Goal: Information Seeking & Learning: Learn about a topic

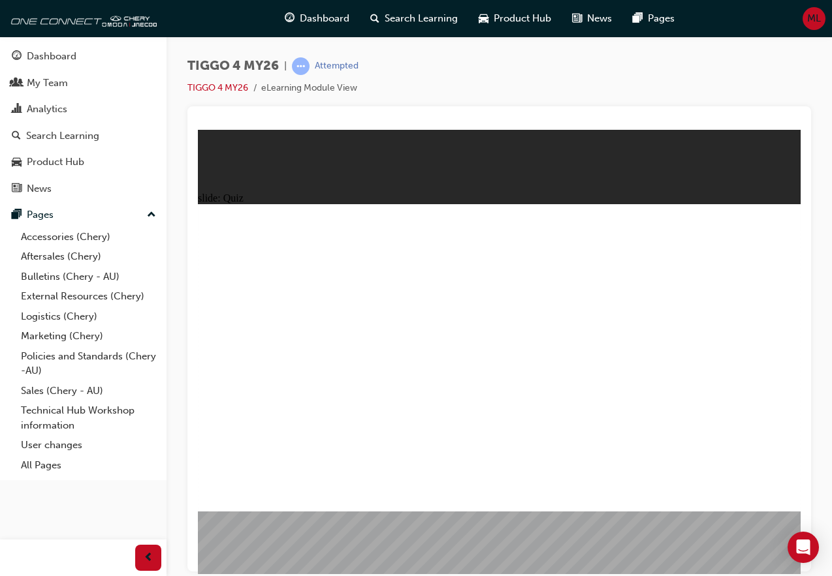
radio input "true"
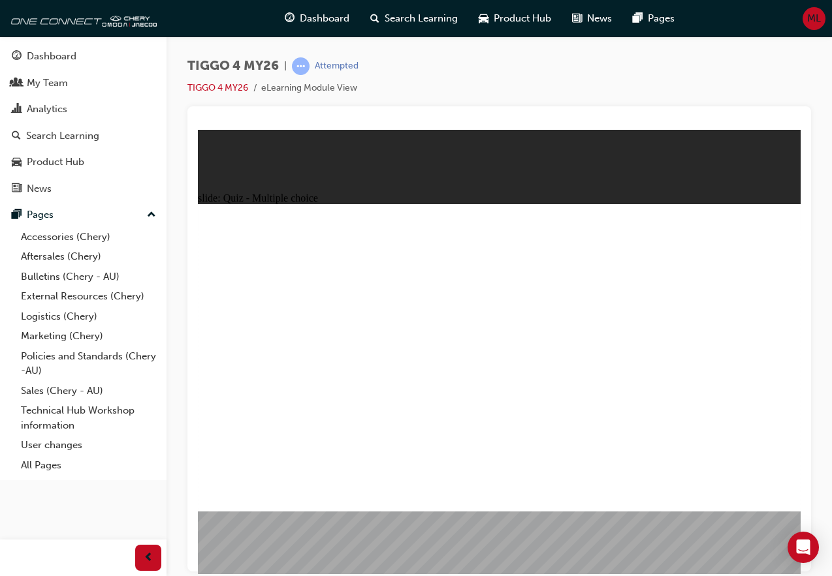
drag, startPoint x: 620, startPoint y: 305, endPoint x: 285, endPoint y: 425, distance: 355.8
drag, startPoint x: 389, startPoint y: 309, endPoint x: 396, endPoint y: 425, distance: 116.4
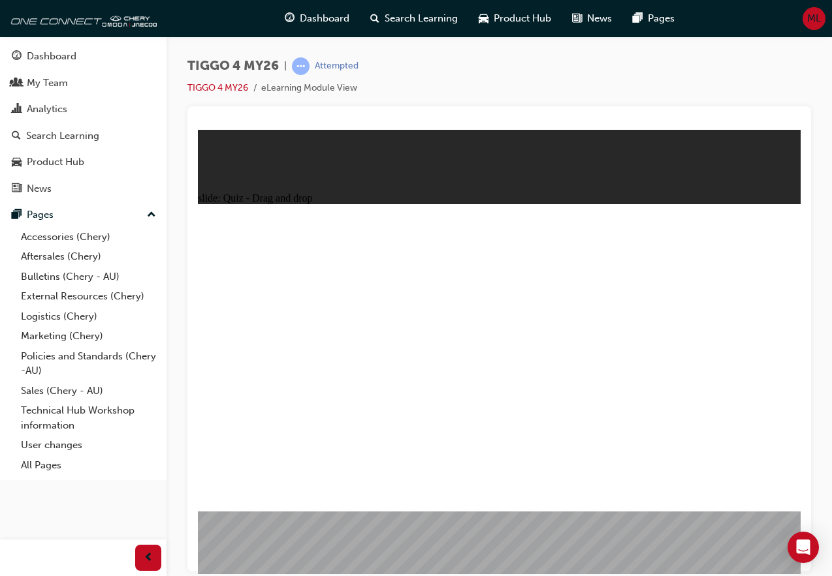
drag, startPoint x: 262, startPoint y: 299, endPoint x: 513, endPoint y: 416, distance: 276.6
drag, startPoint x: 497, startPoint y: 311, endPoint x: 628, endPoint y: 434, distance: 179.6
drag, startPoint x: 732, startPoint y: 306, endPoint x: 743, endPoint y: 427, distance: 121.9
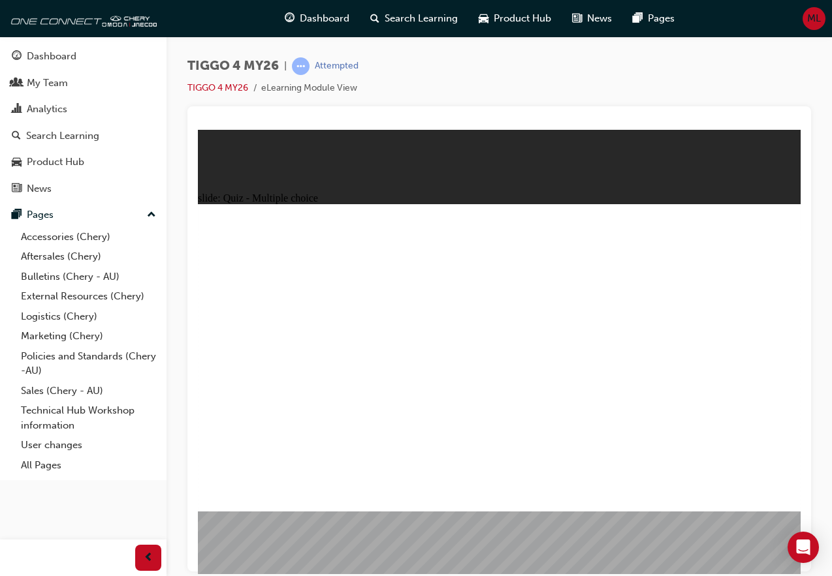
radio input "true"
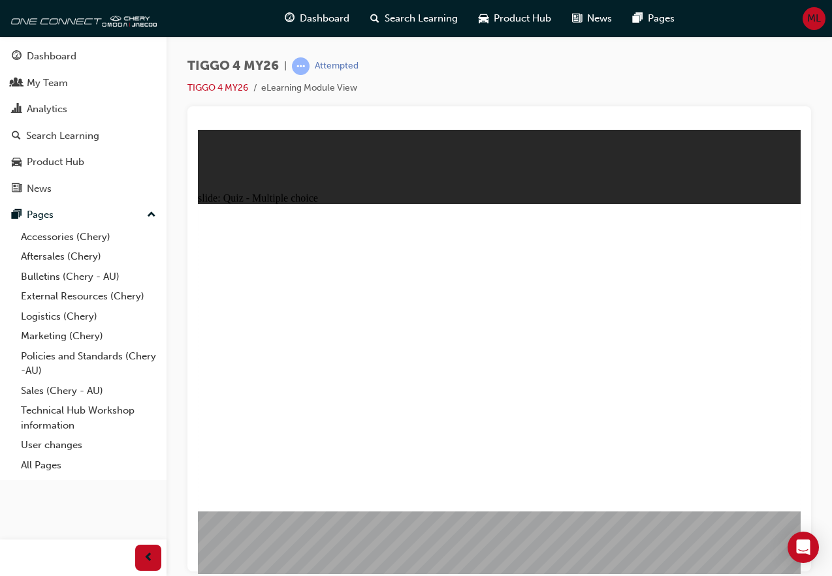
radio input "true"
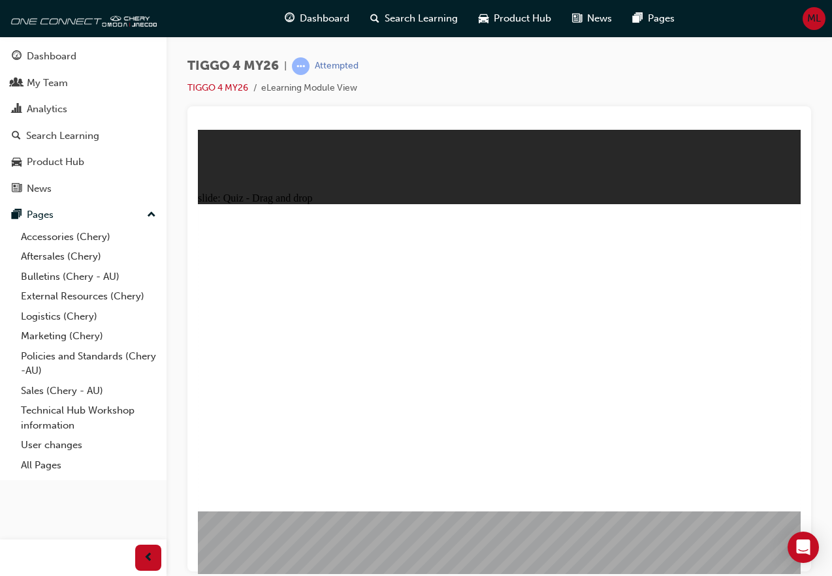
drag, startPoint x: 383, startPoint y: 327, endPoint x: 542, endPoint y: 283, distance: 164.6
drag, startPoint x: 392, startPoint y: 358, endPoint x: 692, endPoint y: 285, distance: 309.2
drag, startPoint x: 398, startPoint y: 391, endPoint x: 717, endPoint y: 311, distance: 329.8
drag, startPoint x: 243, startPoint y: 388, endPoint x: 240, endPoint y: 382, distance: 7.3
drag, startPoint x: 268, startPoint y: 361, endPoint x: 697, endPoint y: 336, distance: 429.6
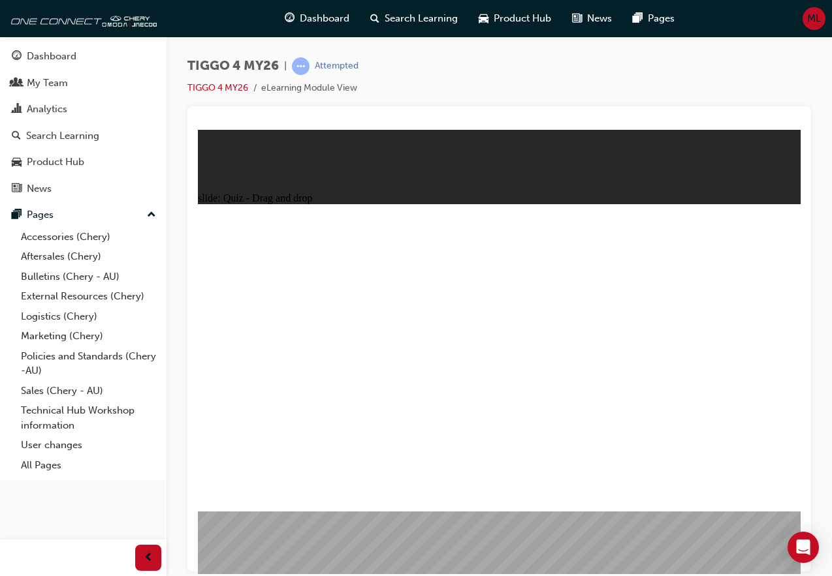
drag, startPoint x: 277, startPoint y: 428, endPoint x: 702, endPoint y: 369, distance: 428.4
drag, startPoint x: 257, startPoint y: 335, endPoint x: 699, endPoint y: 404, distance: 448.0
drag, startPoint x: 552, startPoint y: 279, endPoint x: 694, endPoint y: 279, distance: 141.7
drag, startPoint x: 304, startPoint y: 383, endPoint x: 733, endPoint y: 423, distance: 431.4
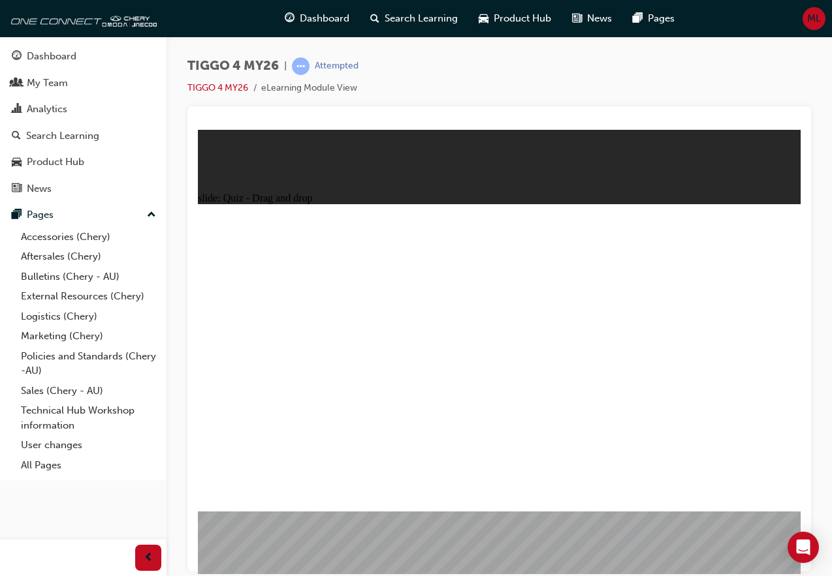
radio input "true"
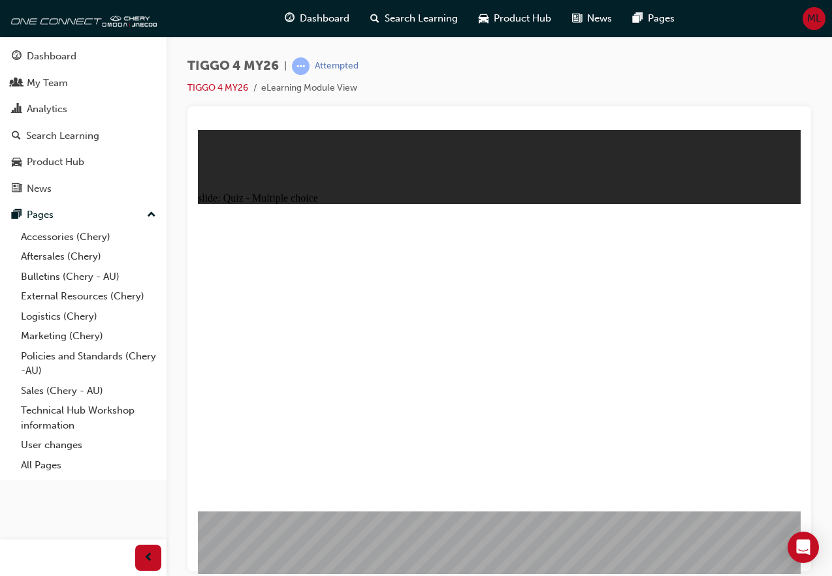
radio input "true"
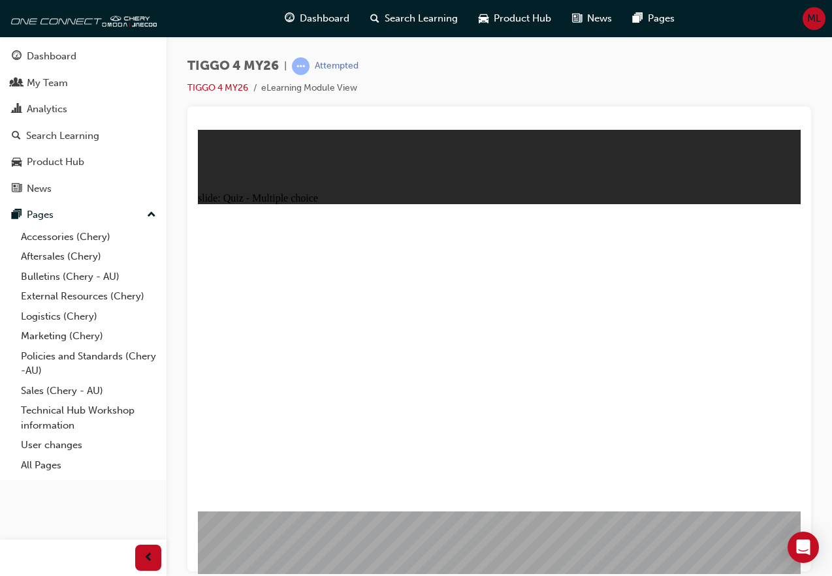
drag, startPoint x: 490, startPoint y: 418, endPoint x: 492, endPoint y: 410, distance: 8.3
radio input "true"
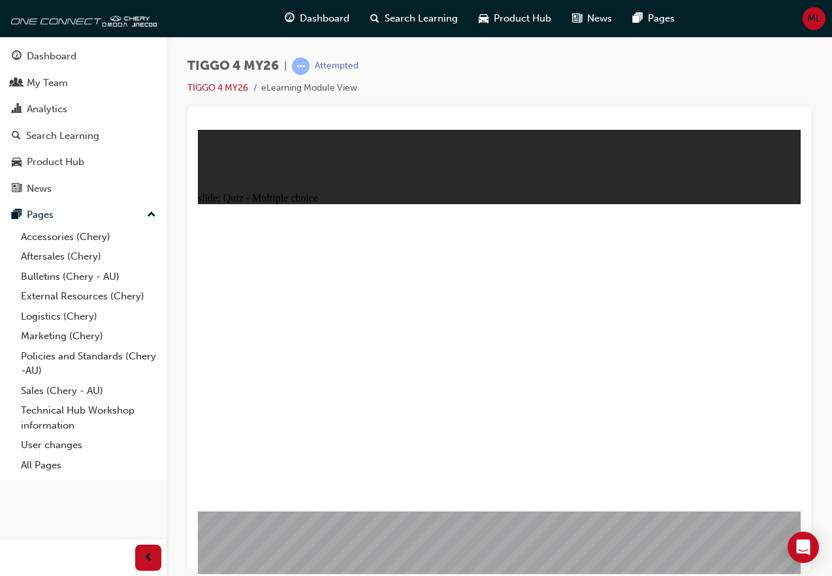
radio input "true"
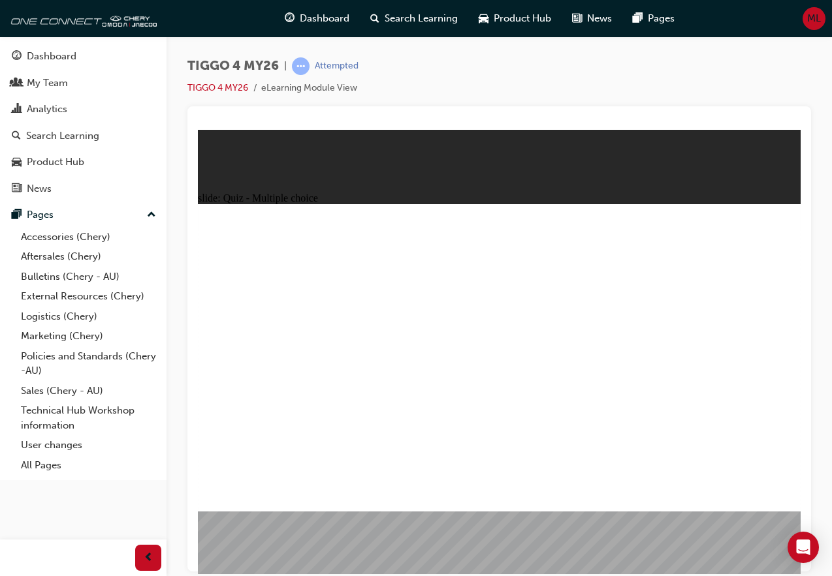
radio input "true"
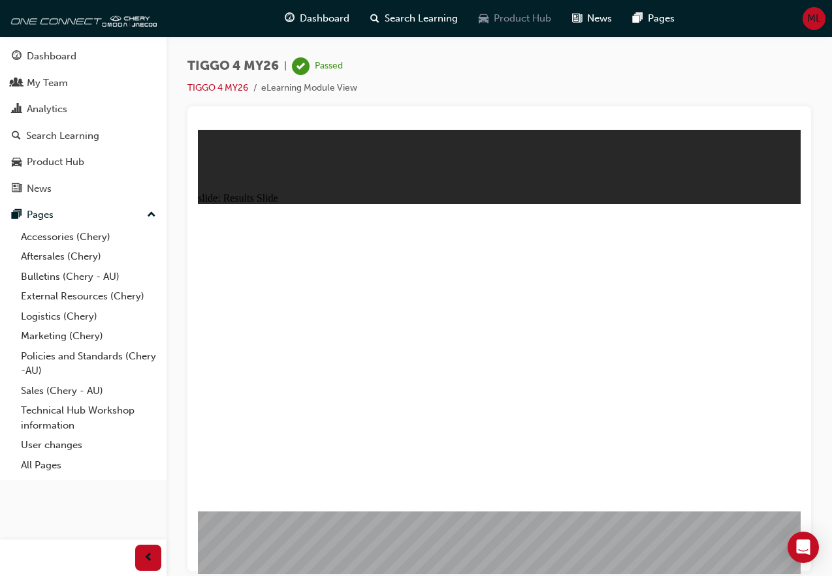
click at [520, 26] on div "Product Hub" at bounding box center [514, 18] width 93 height 27
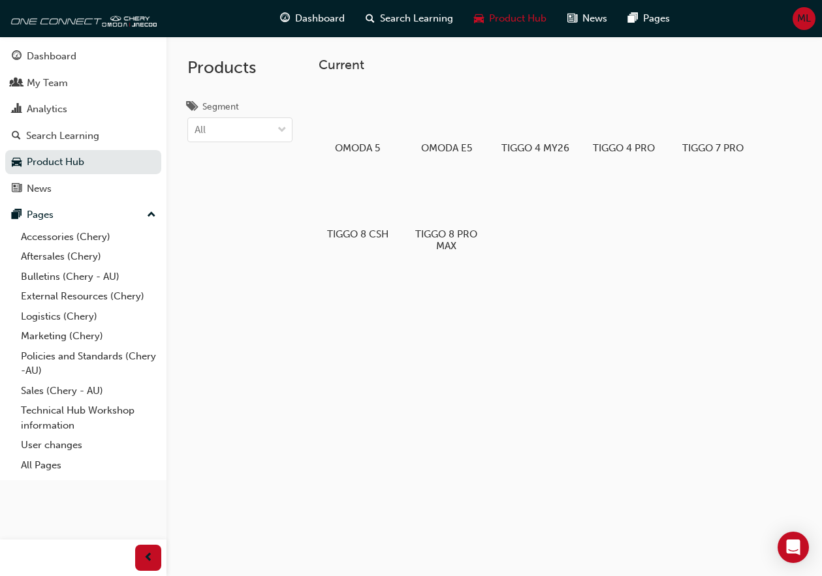
click at [392, 16] on span "Search Learning" at bounding box center [416, 18] width 73 height 15
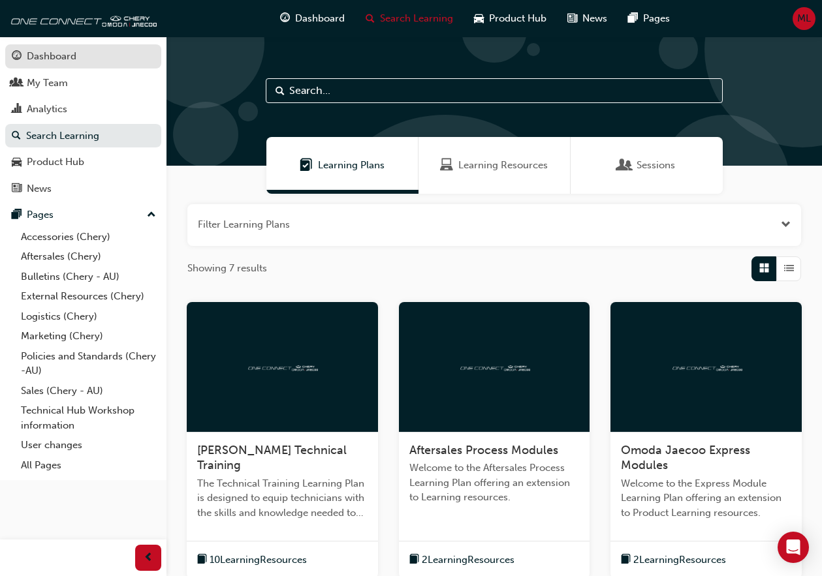
click at [49, 63] on div "Dashboard" at bounding box center [52, 56] width 50 height 15
